Goal: Ask a question

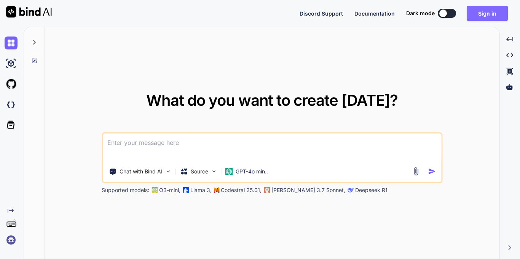
click at [490, 12] on button "Sign in" at bounding box center [487, 13] width 41 height 15
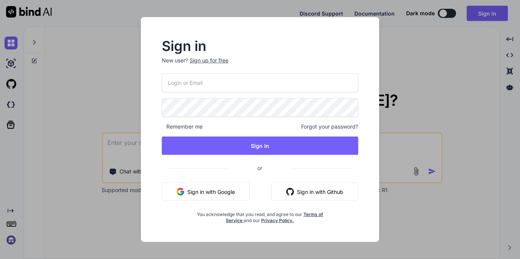
click at [277, 81] on input "email" at bounding box center [260, 82] width 197 height 19
paste input "yoy@yopmail.com"
type input "yoy@yopmail.com"
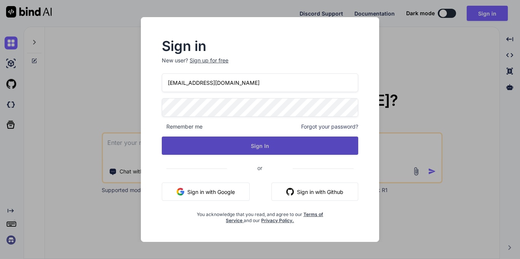
click at [249, 147] on button "Sign In" at bounding box center [260, 146] width 197 height 18
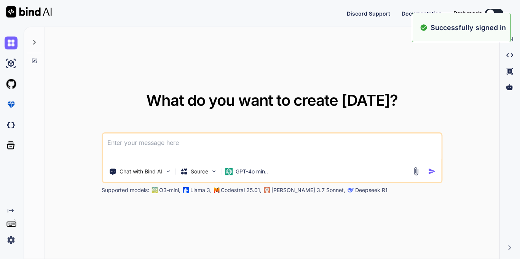
type textarea "x"
click at [260, 142] on textarea at bounding box center [272, 148] width 339 height 28
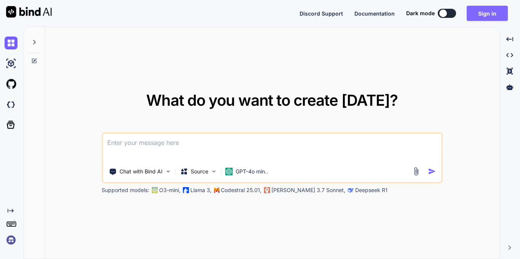
click at [481, 16] on button "Sign in" at bounding box center [487, 13] width 41 height 15
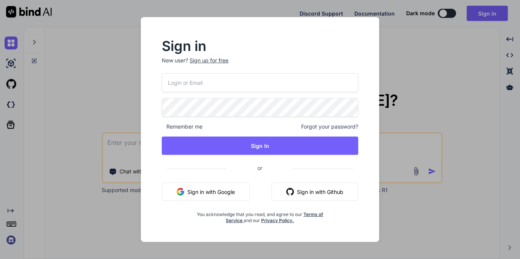
click at [218, 84] on input "email" at bounding box center [260, 82] width 197 height 19
paste input "yoy@yopmail.com"
type input "yoy@yopmail.com"
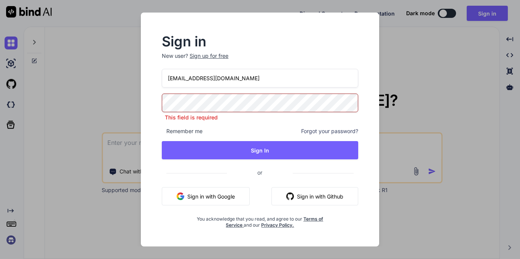
click at [204, 93] on div "yoy@yopmail.com This field is required Remember me Forgot your password? Sign I…" at bounding box center [260, 149] width 197 height 160
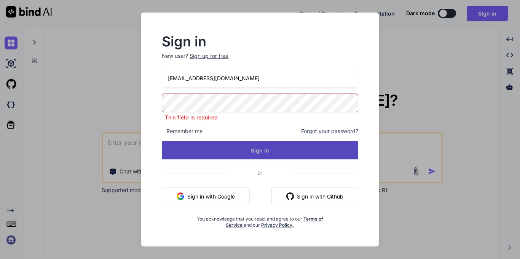
click at [228, 149] on button "Sign In" at bounding box center [260, 150] width 197 height 18
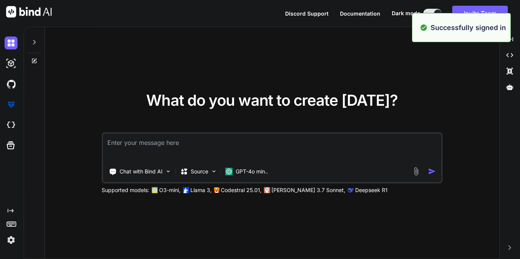
type textarea "x"
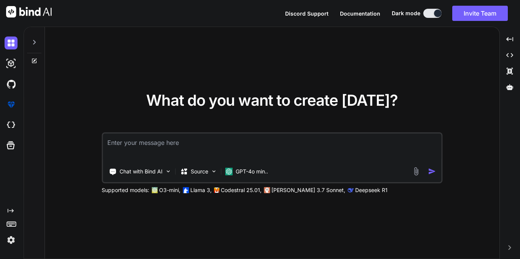
click at [233, 149] on textarea at bounding box center [272, 148] width 339 height 28
type textarea "T"
type textarea "x"
type textarea "Te"
type textarea "x"
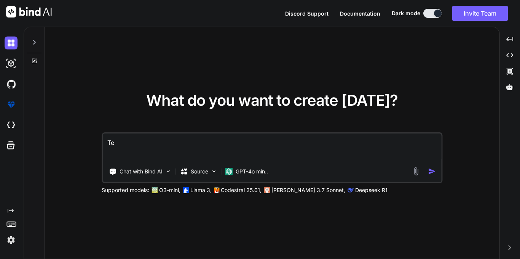
type textarea "Tel"
type textarea "x"
type textarea "Tell"
type textarea "x"
type textarea "Tell"
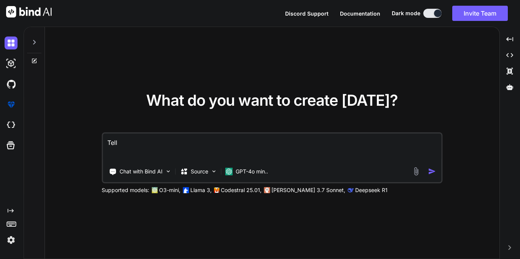
type textarea "x"
type textarea "Tell m"
type textarea "x"
type textarea "Tell me"
type textarea "x"
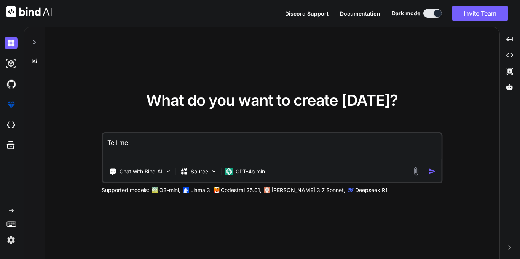
type textarea "Tell me"
type textarea "x"
type textarea "Tell me h"
type textarea "x"
type textarea "Tell me hw"
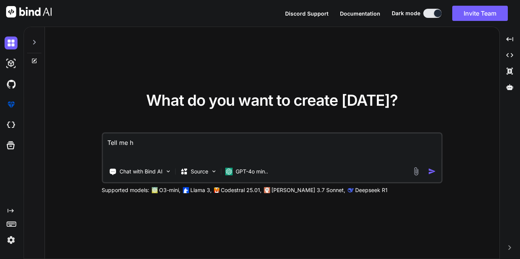
type textarea "x"
type textarea "Tell me h"
type textarea "x"
type textarea "Tell me"
type textarea "x"
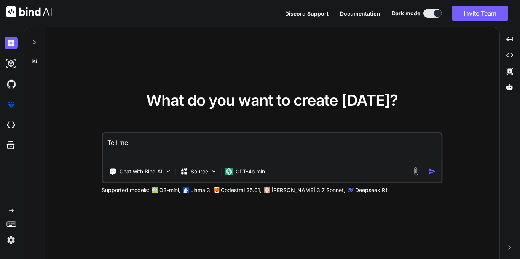
type textarea "Tell me w"
type textarea "x"
type textarea "Tell me wa"
type textarea "x"
type textarea "Tell me wah"
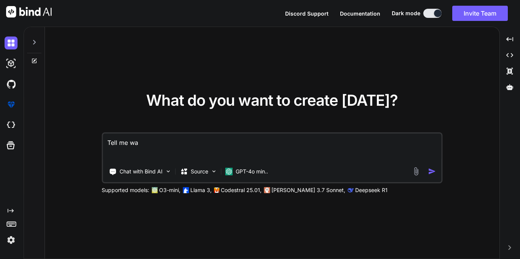
type textarea "x"
type textarea "Tell me waht"
type textarea "x"
type textarea "Tell me wah"
type textarea "x"
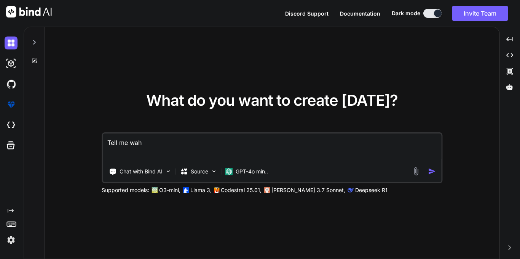
type textarea "Tell me wa"
type textarea "x"
type textarea "Tell me w"
type textarea "x"
type textarea "Tell me wh"
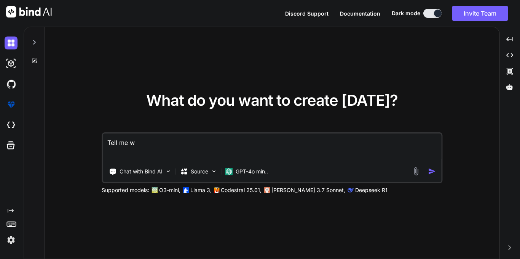
type textarea "x"
type textarea "Tell me wha"
type textarea "x"
type textarea "Tell me what"
type textarea "x"
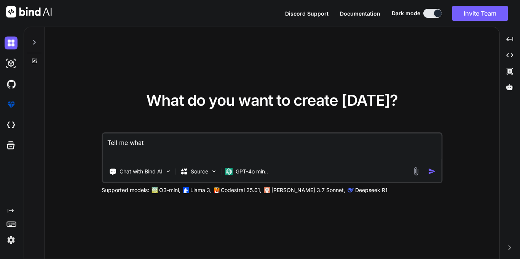
type textarea "Tell me what"
type textarea "x"
type textarea "Tell me what t"
type textarea "x"
type textarea "Tell me what th"
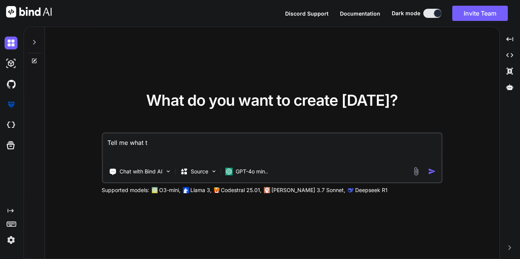
type textarea "x"
type textarea "Tell me what thi"
type textarea "x"
type textarea "Tell me what this"
type textarea "x"
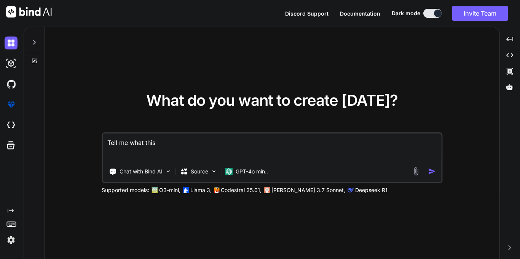
type textarea "Tell me what this"
type textarea "x"
type textarea "Tell me what this f"
type textarea "x"
type textarea "Tell me what this fo"
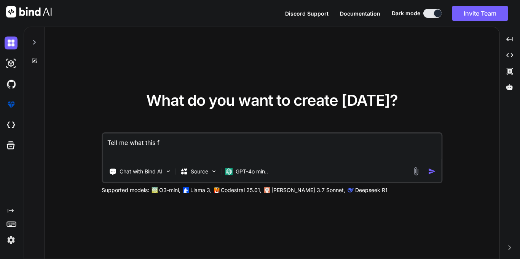
type textarea "x"
type textarea "Tell me what this for"
type textarea "x"
type textarea "Tell me what this for"
type textarea "x"
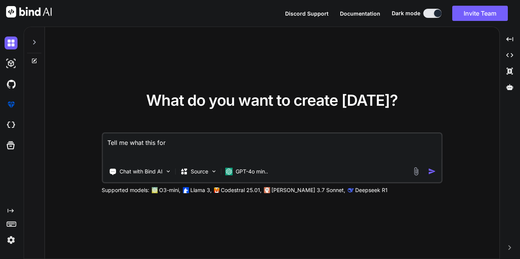
type textarea "Tell me what this for m"
type textarea "x"
type textarea "Tell me what this for me"
type textarea "x"
type textarea "Tell me what this for me"
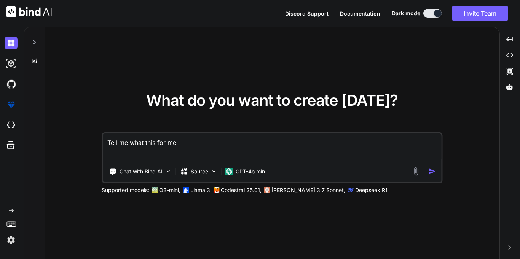
type textarea "x"
type textarea "Tell me what this for me ""
type textarea "x"
type textarea "Tell me what this for me """
type textarea "x"
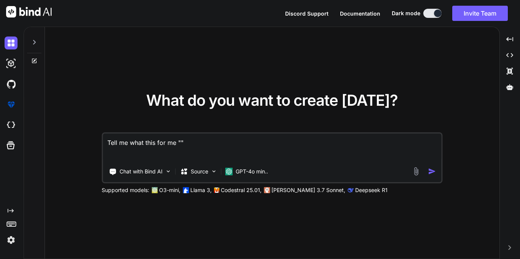
paste textarea "Prop@123"
type textarea "Tell me what this for me "Prop@123 ""
type textarea "x"
type textarea "Tell me what this for me """
type textarea "x"
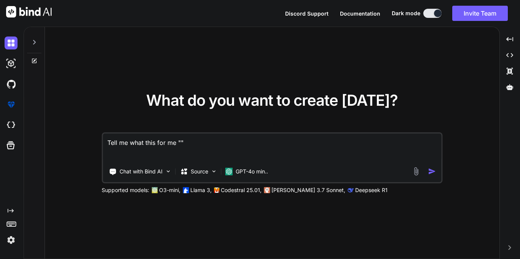
paste textarea "we will not have an update meeting today since we're stalled by account issues.…"
type textarea "Tell me what this for me "we will not have an update meeting today since we're …"
type textarea "x"
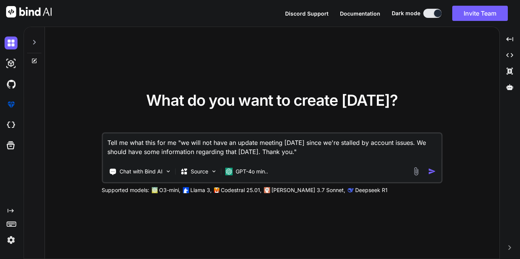
type textarea "Tell me what this for me "we will not have an update meeting today since we're …"
click at [427, 169] on div at bounding box center [425, 171] width 27 height 9
click at [433, 170] on img "button" at bounding box center [432, 172] width 8 height 8
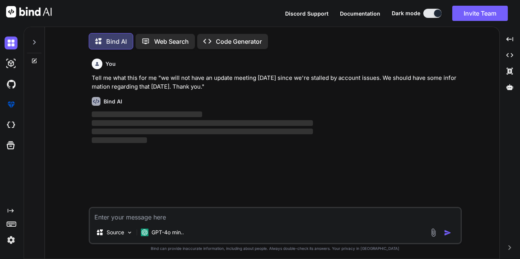
scroll to position [4, 0]
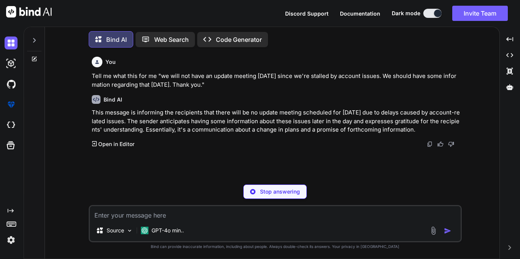
type textarea "x"
